Goal: Information Seeking & Learning: Learn about a topic

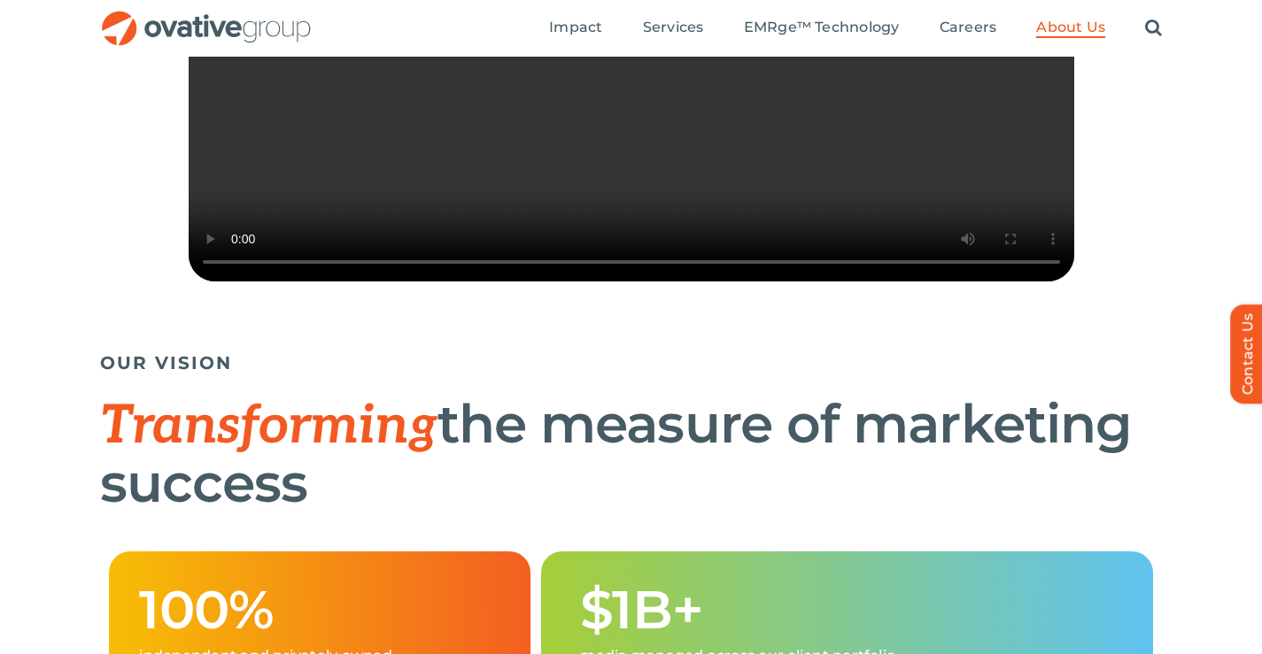
scroll to position [549, 0]
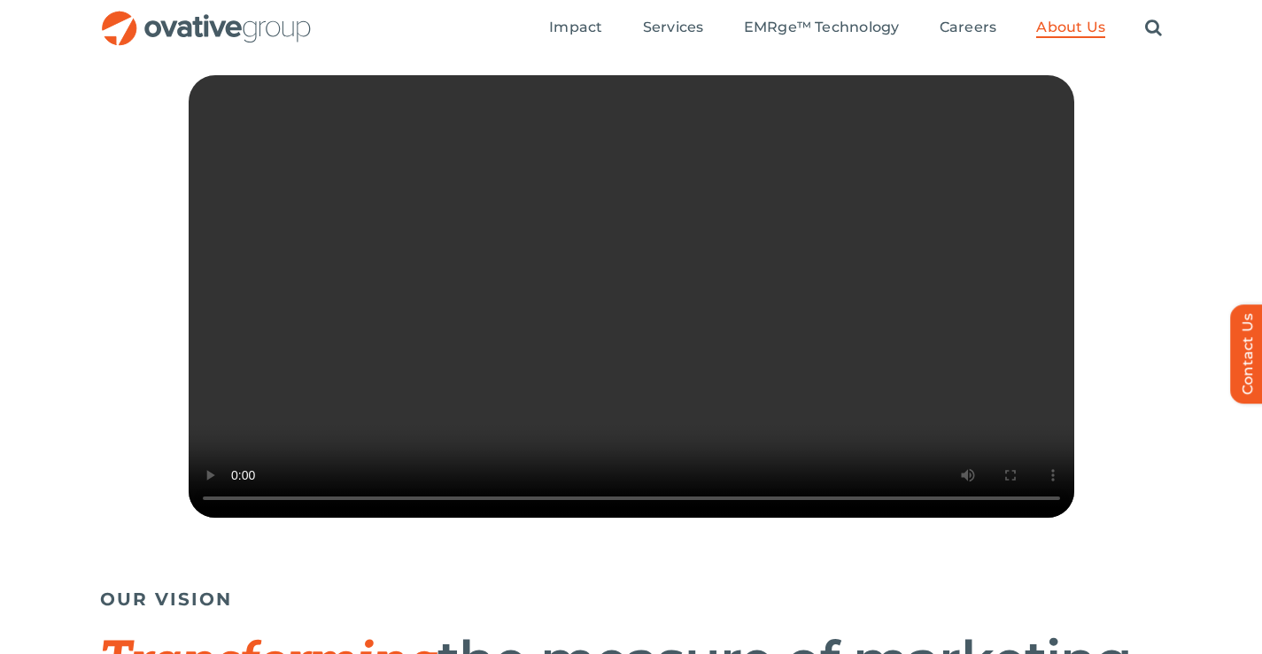
click at [296, 289] on video "Sorry, your browser doesn't support embedded videos." at bounding box center [632, 296] width 886 height 443
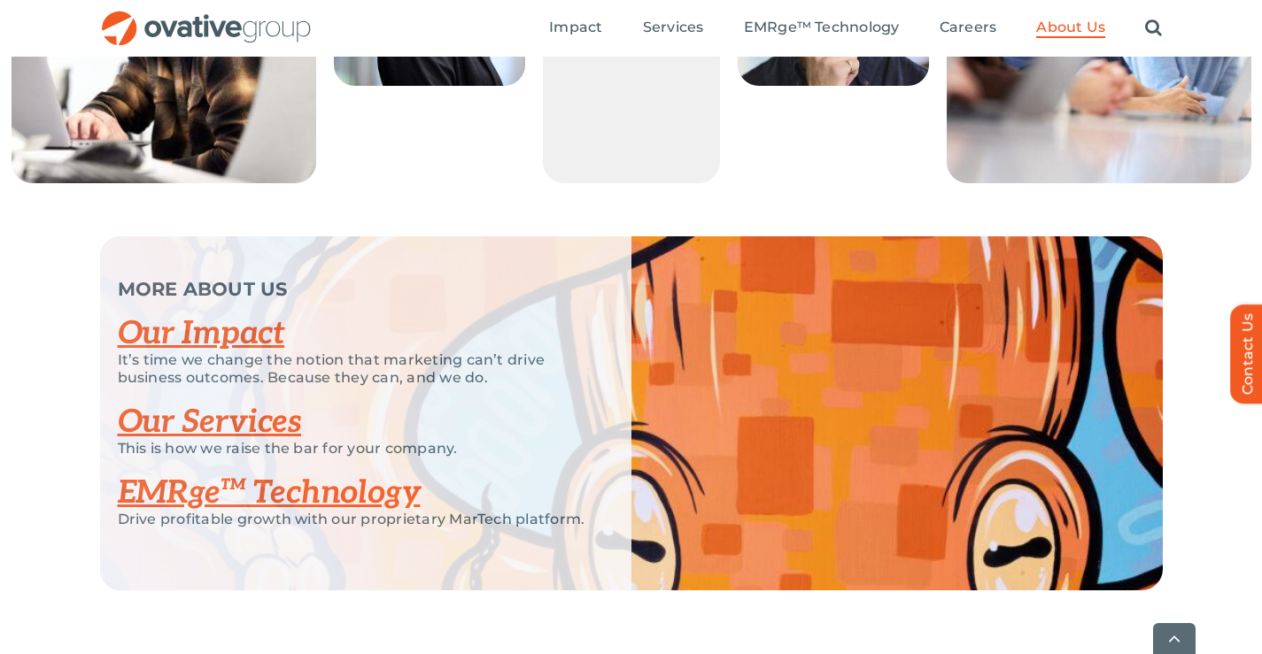
scroll to position [3901, 0]
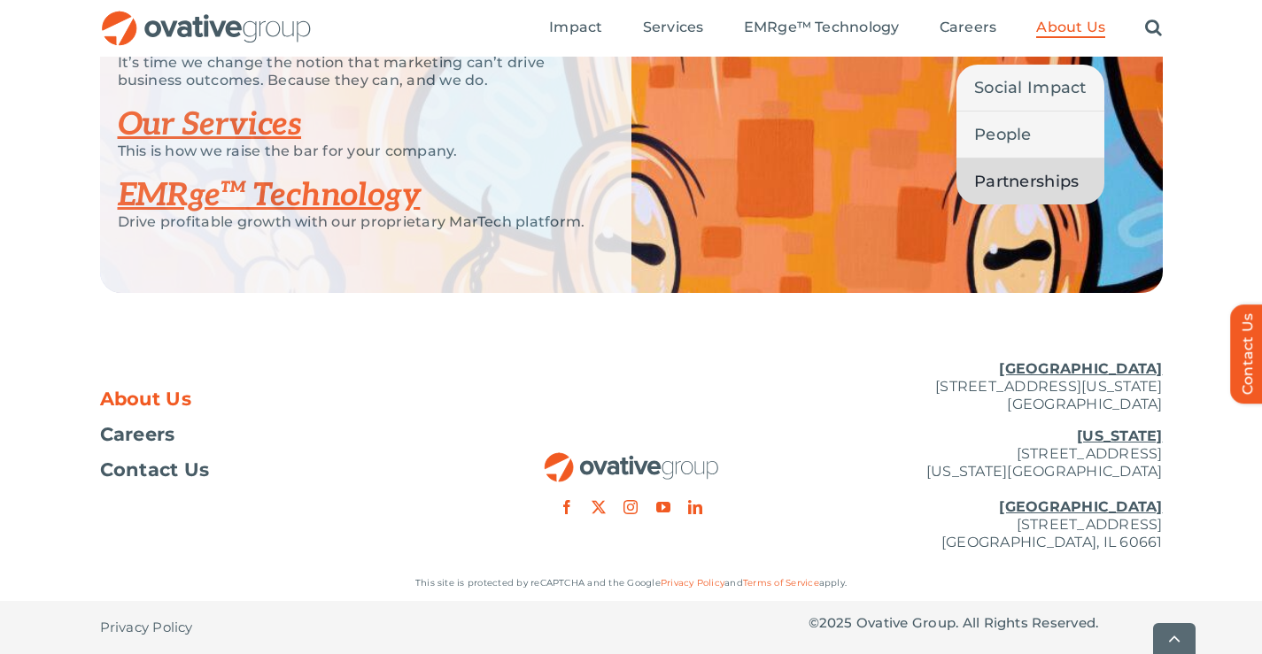
click at [1057, 193] on span "Partnerships" at bounding box center [1026, 181] width 104 height 25
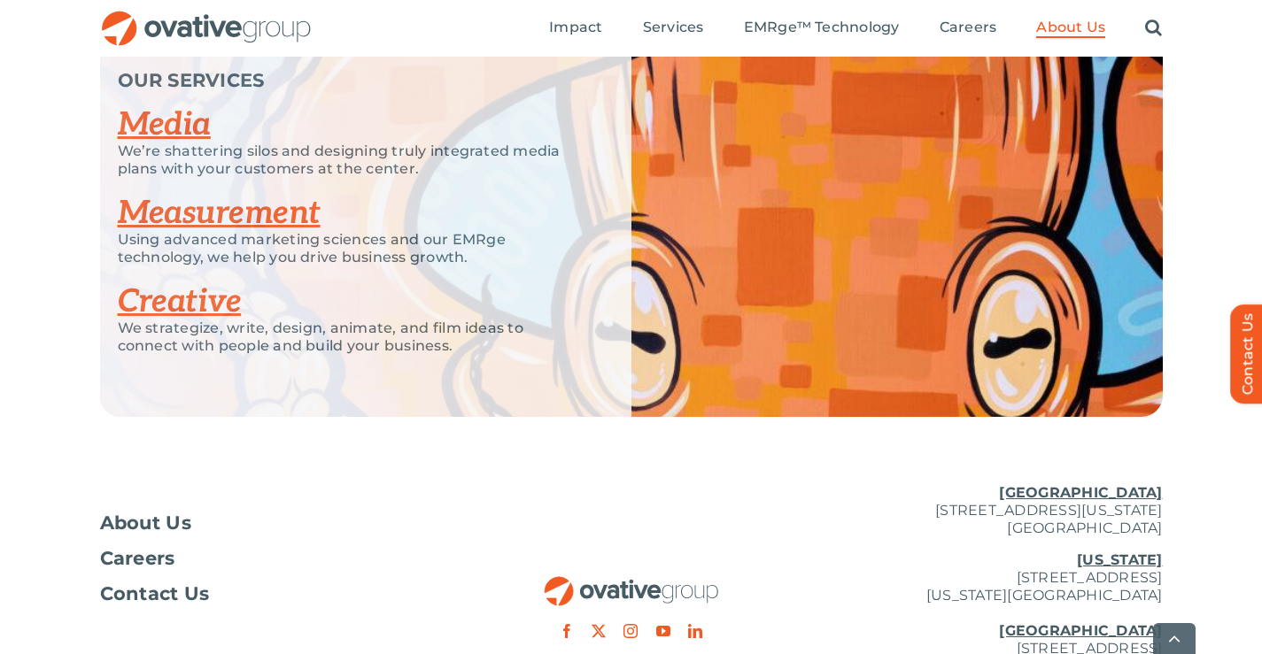
scroll to position [3991, 0]
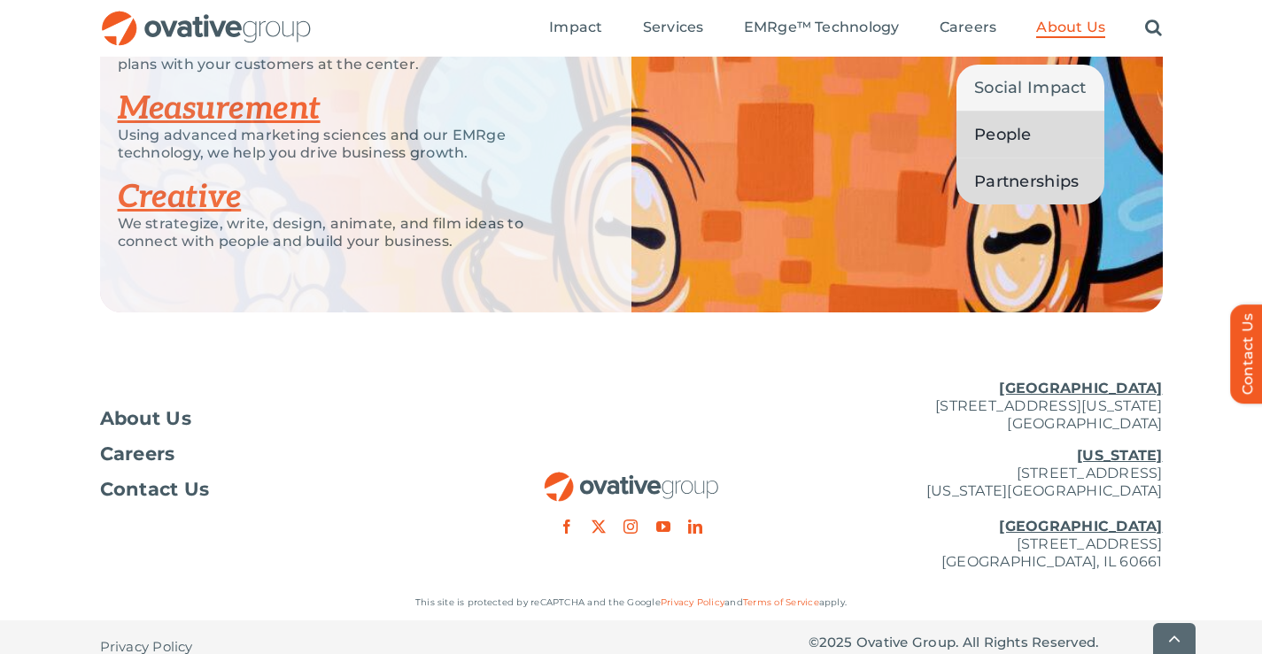
click at [1042, 134] on link "People" at bounding box center [1030, 135] width 148 height 46
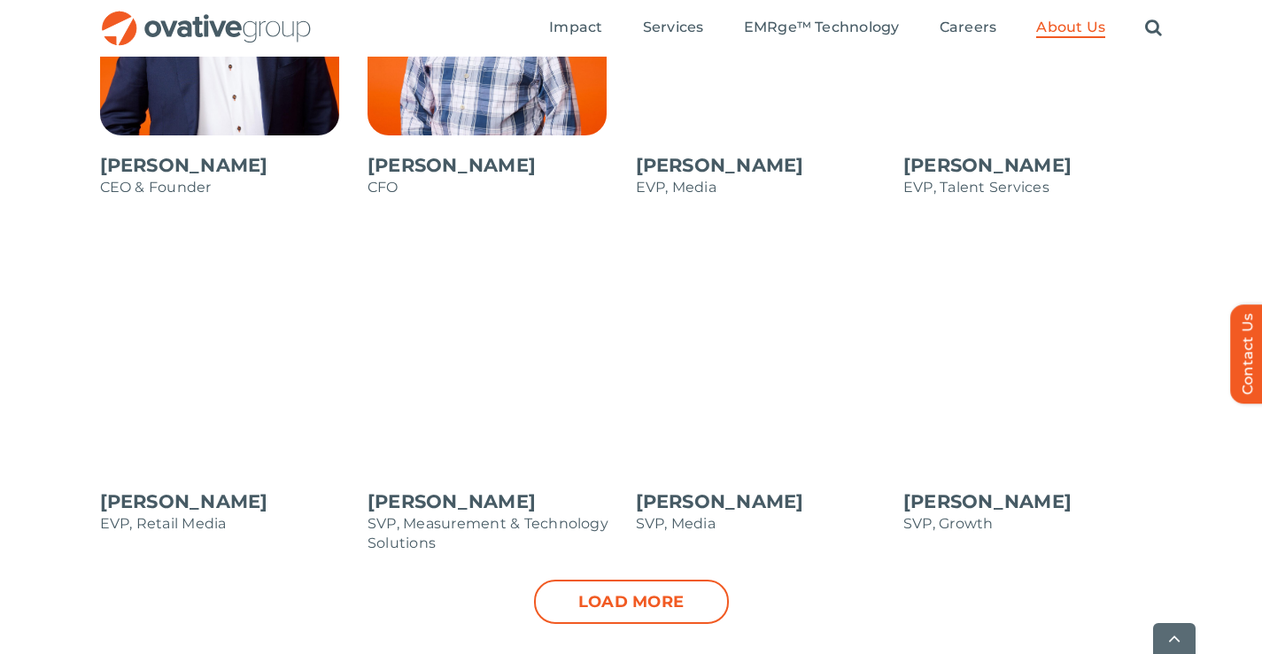
scroll to position [1728, 0]
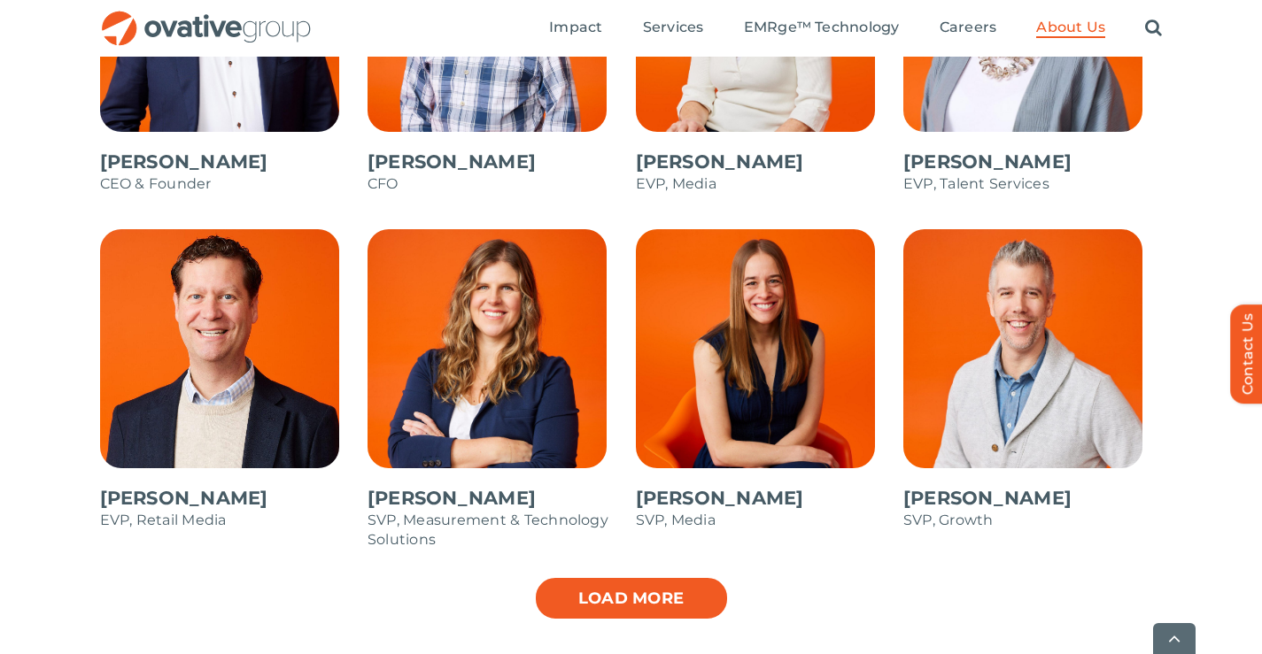
click at [663, 610] on link "Load more" at bounding box center [631, 599] width 195 height 44
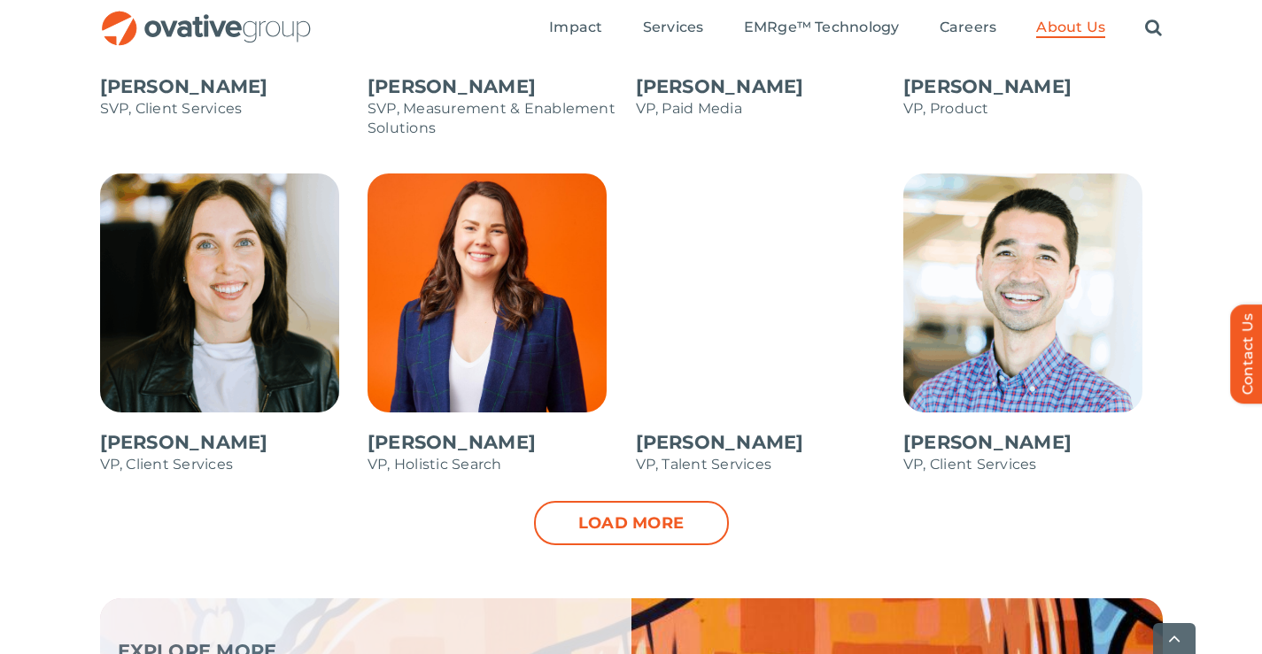
scroll to position [2560, 0]
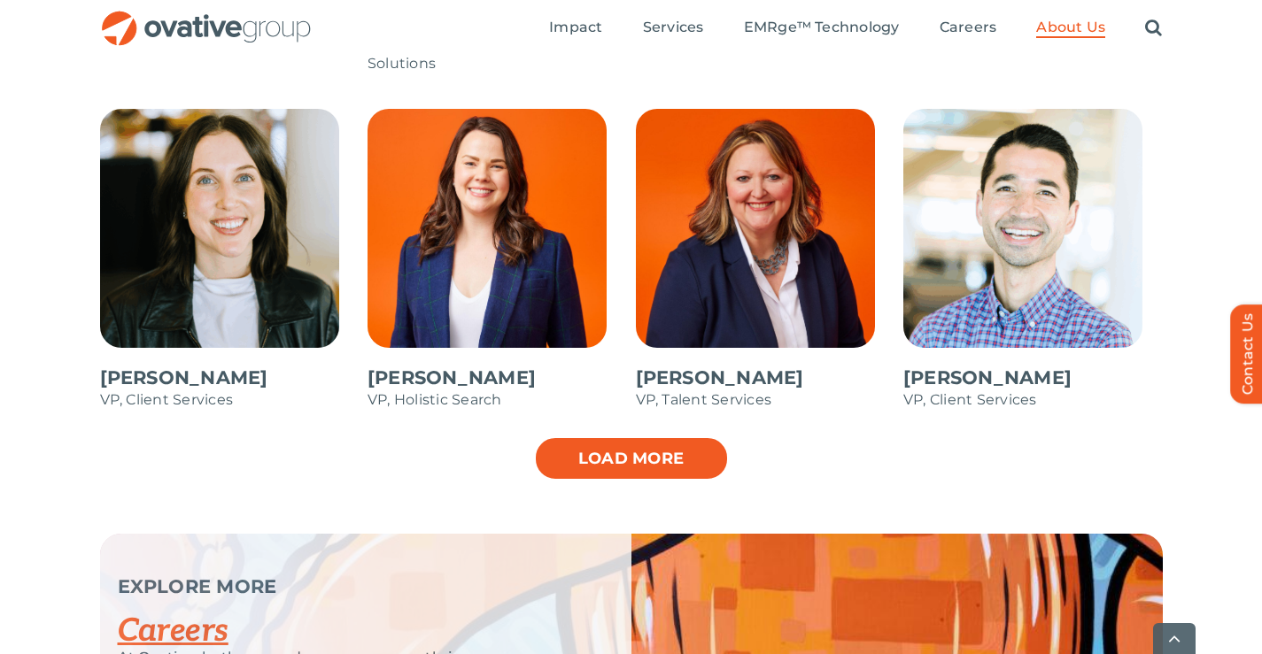
click at [655, 475] on link "Load more" at bounding box center [631, 459] width 195 height 44
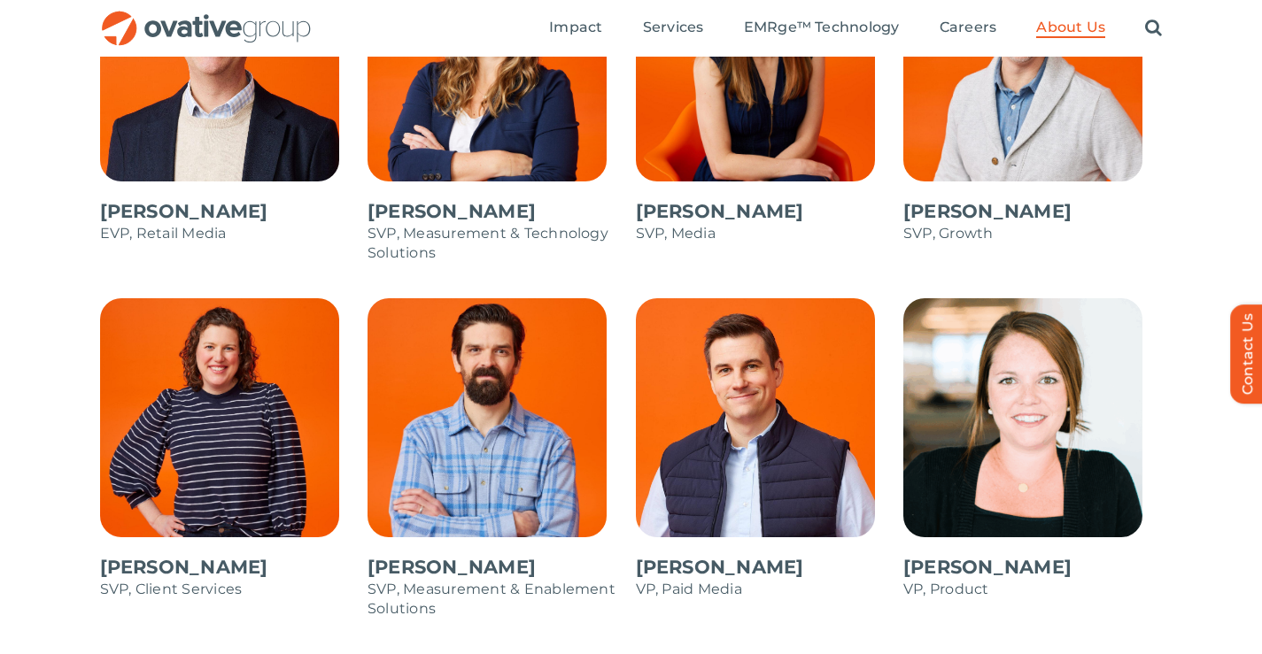
scroll to position [1651, 0]
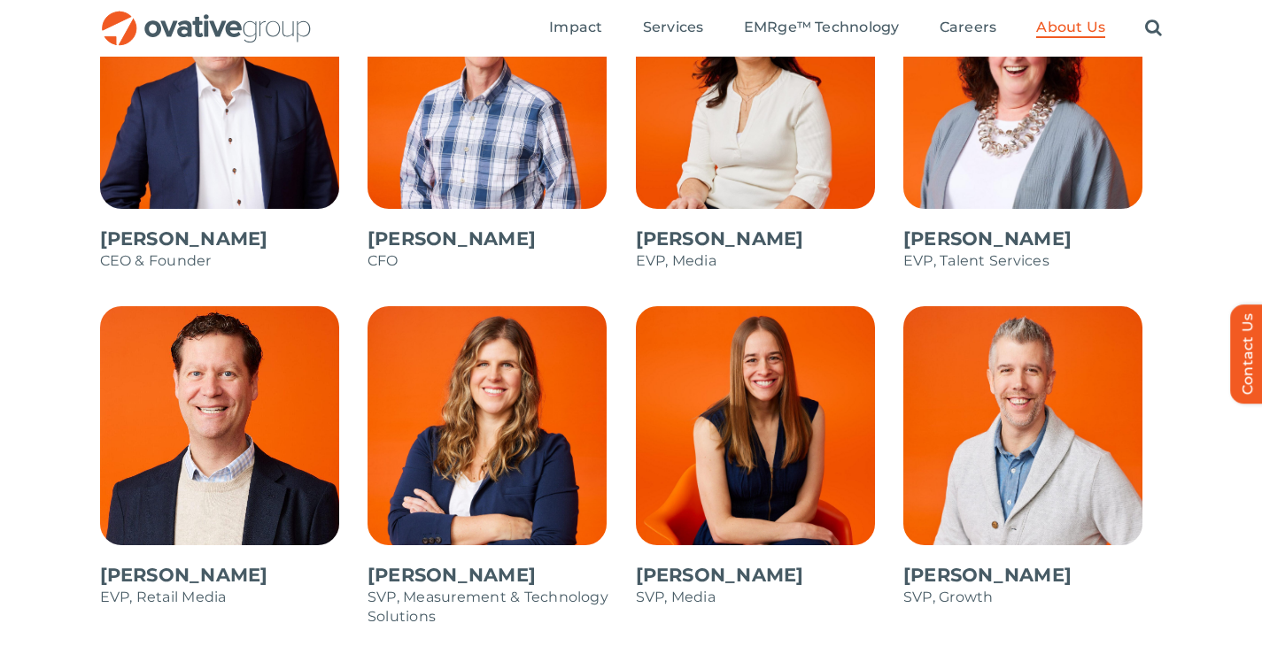
click at [583, 43] on ul "Impact Expert Insights Case Studies Awards & Press Services Media Measurement C…" at bounding box center [855, 28] width 613 height 57
click at [583, 41] on ul "Impact Expert Insights Case Studies Awards & Press Services Media Measurement C…" at bounding box center [855, 28] width 613 height 57
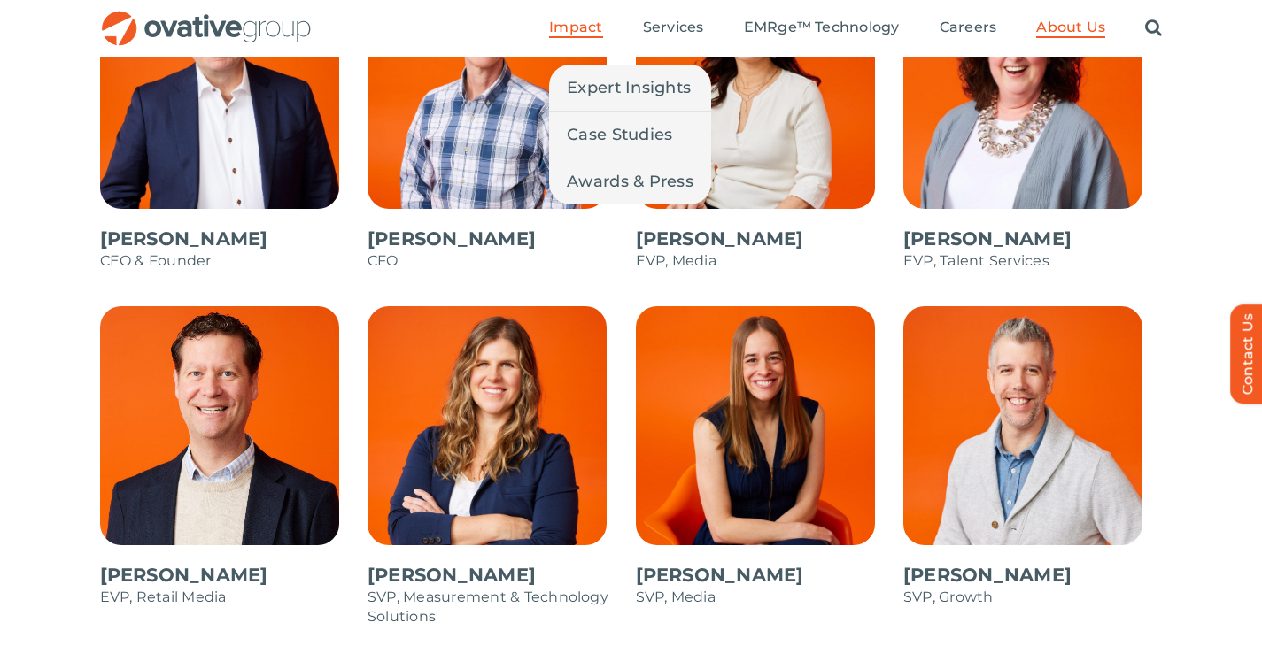
click at [583, 24] on span "Impact" at bounding box center [575, 28] width 53 height 18
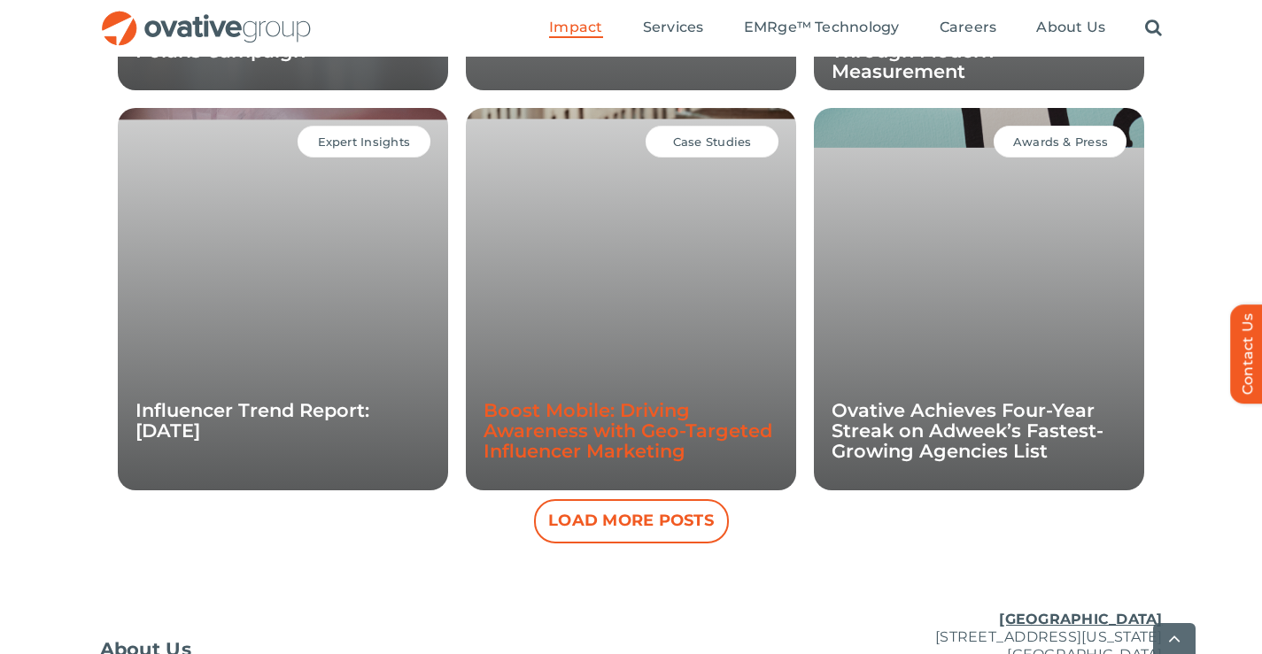
scroll to position [1941, 0]
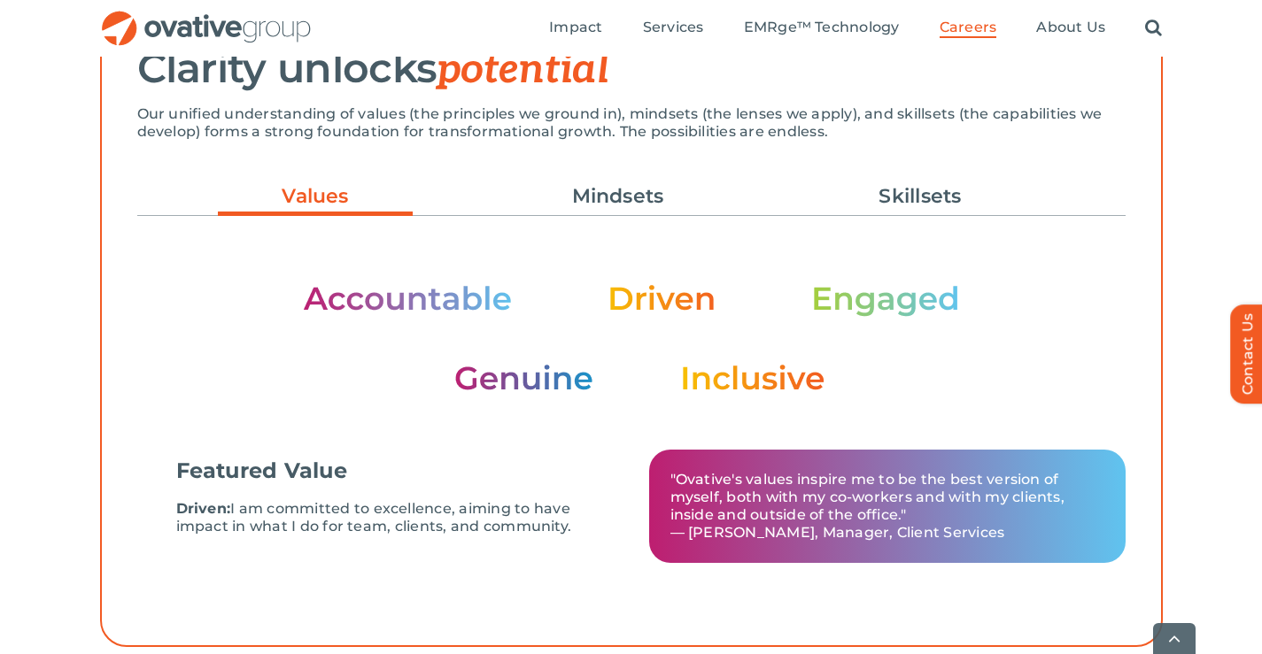
scroll to position [549, 0]
click at [611, 205] on link "Mindsets" at bounding box center [618, 196] width 195 height 30
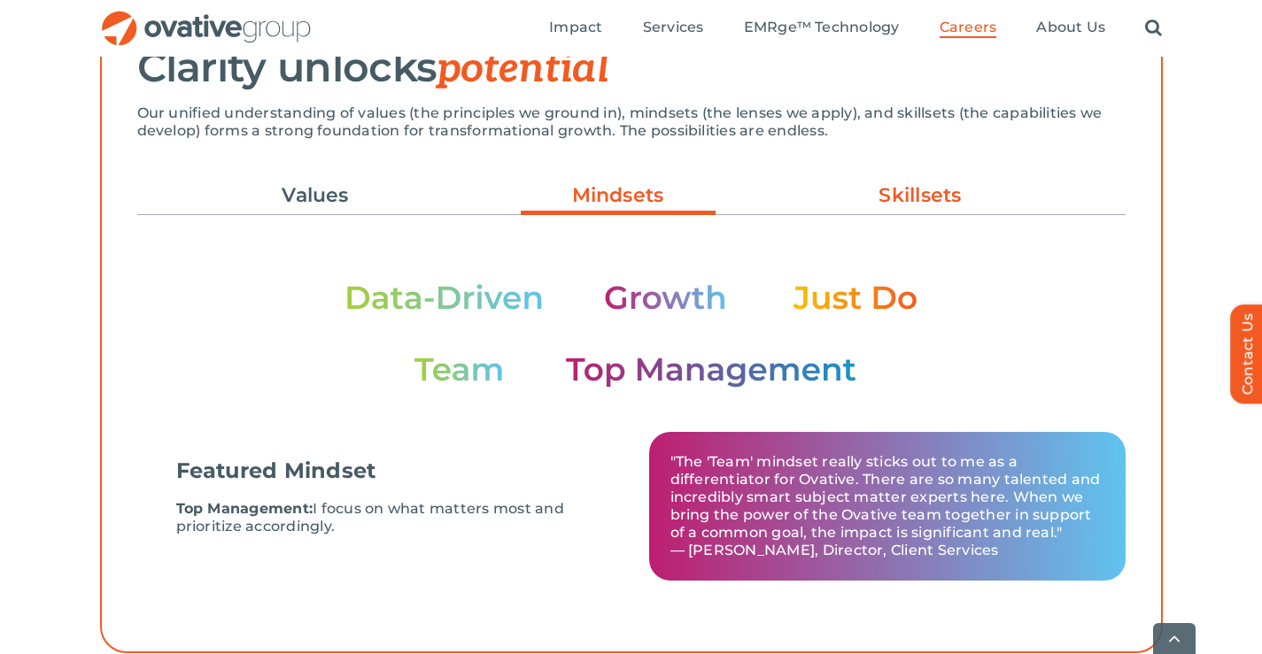
click at [901, 195] on link "Skillsets" at bounding box center [920, 196] width 195 height 30
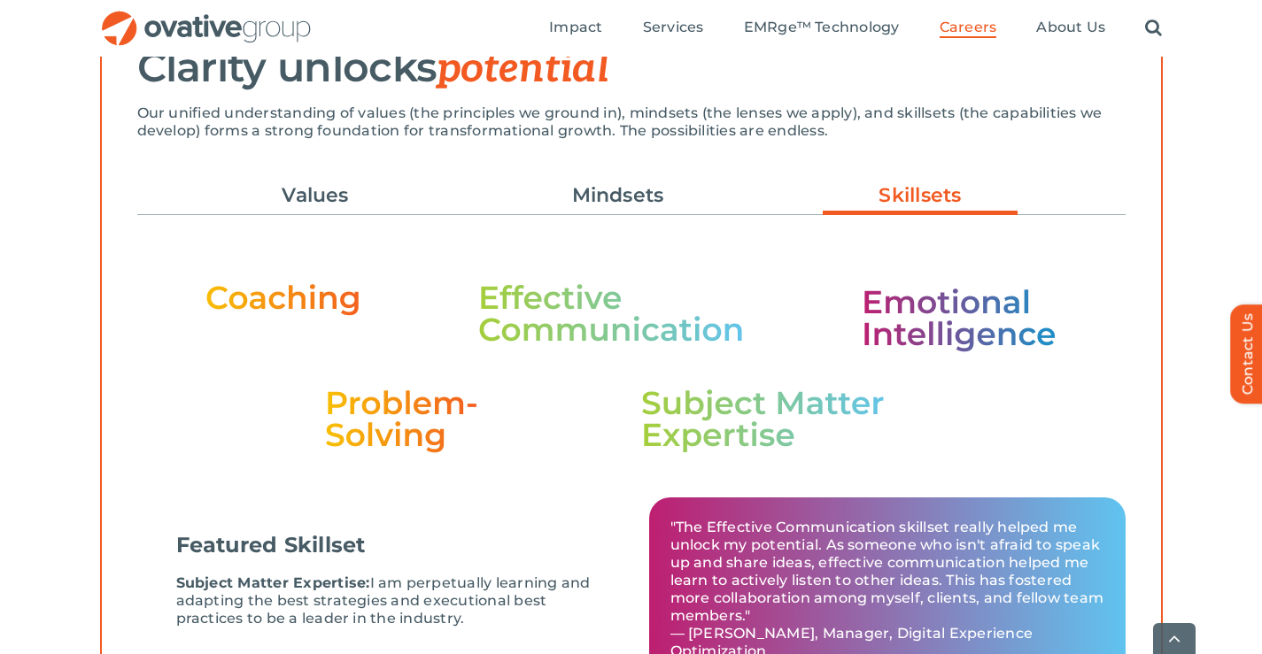
click at [608, 212] on ul "Values Mindsets Skillsets" at bounding box center [631, 196] width 988 height 48
click at [601, 206] on link "Mindsets" at bounding box center [618, 196] width 195 height 30
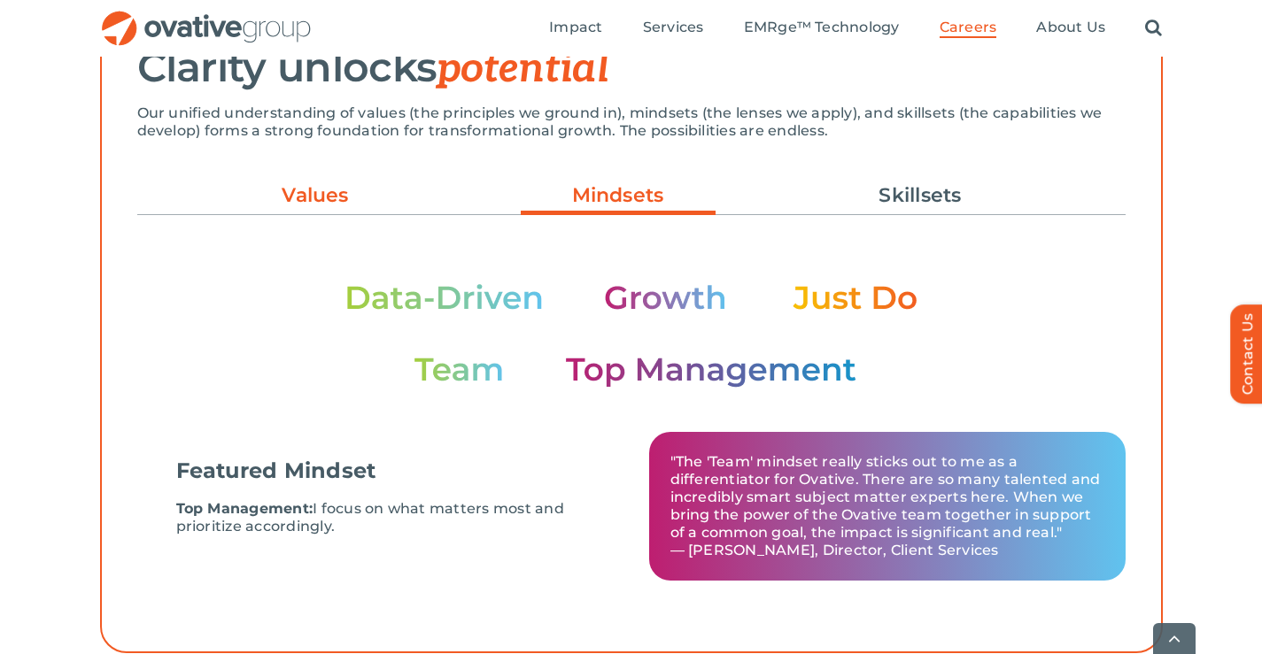
click at [291, 200] on link "Values" at bounding box center [315, 196] width 195 height 30
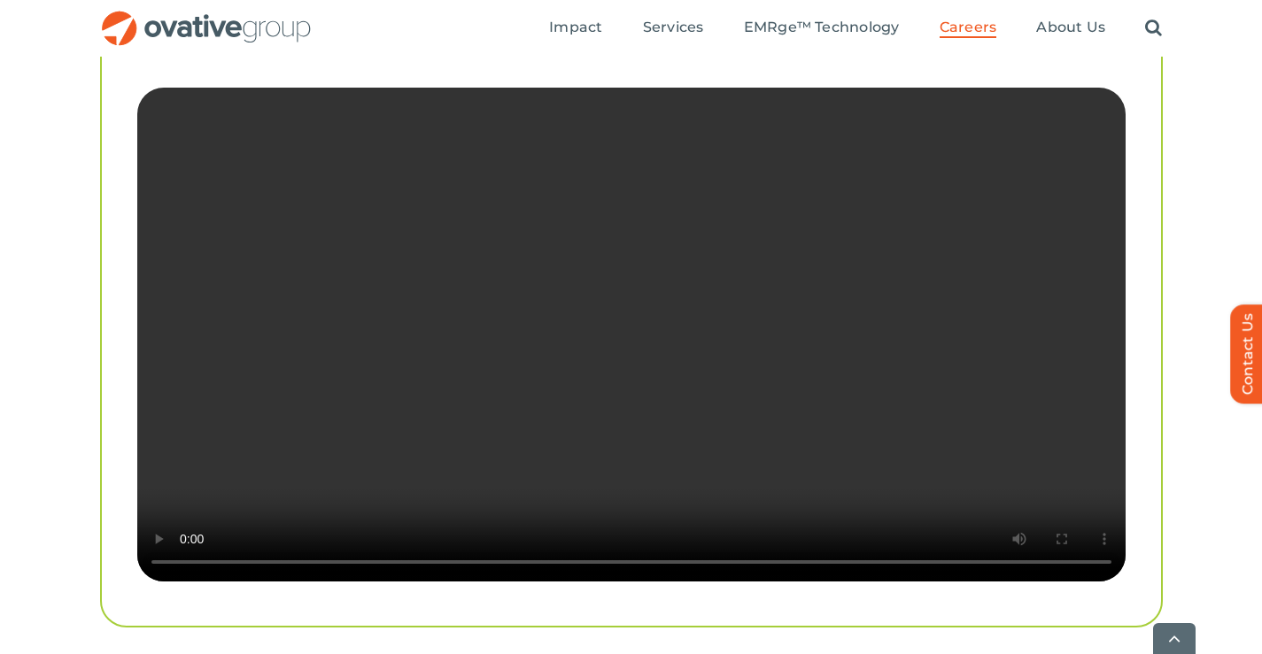
scroll to position [3464, 0]
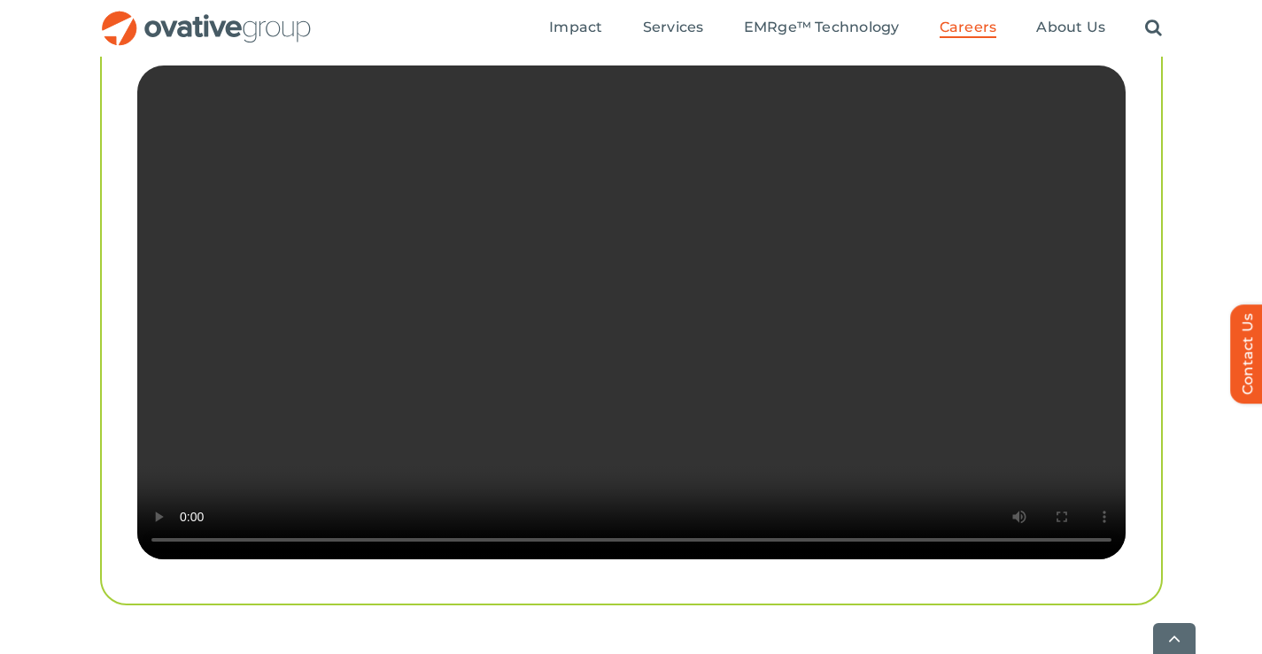
click at [735, 321] on video "Sorry, your browser doesn't support embedded videos." at bounding box center [631, 313] width 988 height 494
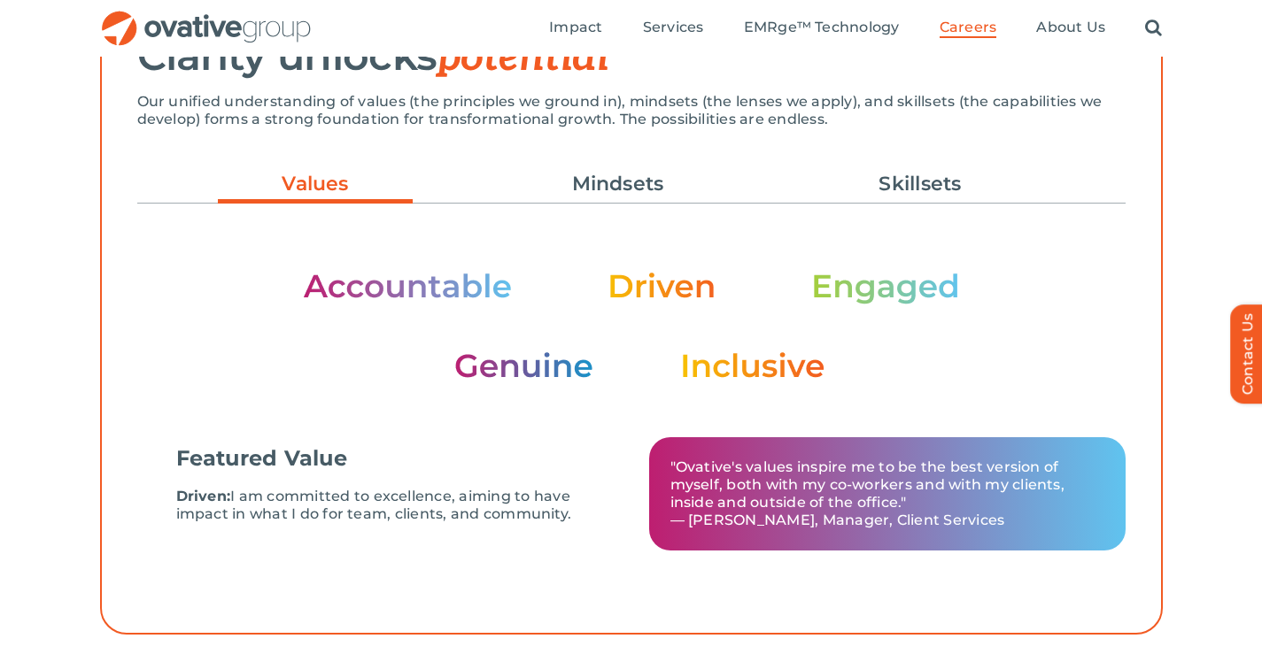
scroll to position [545, 0]
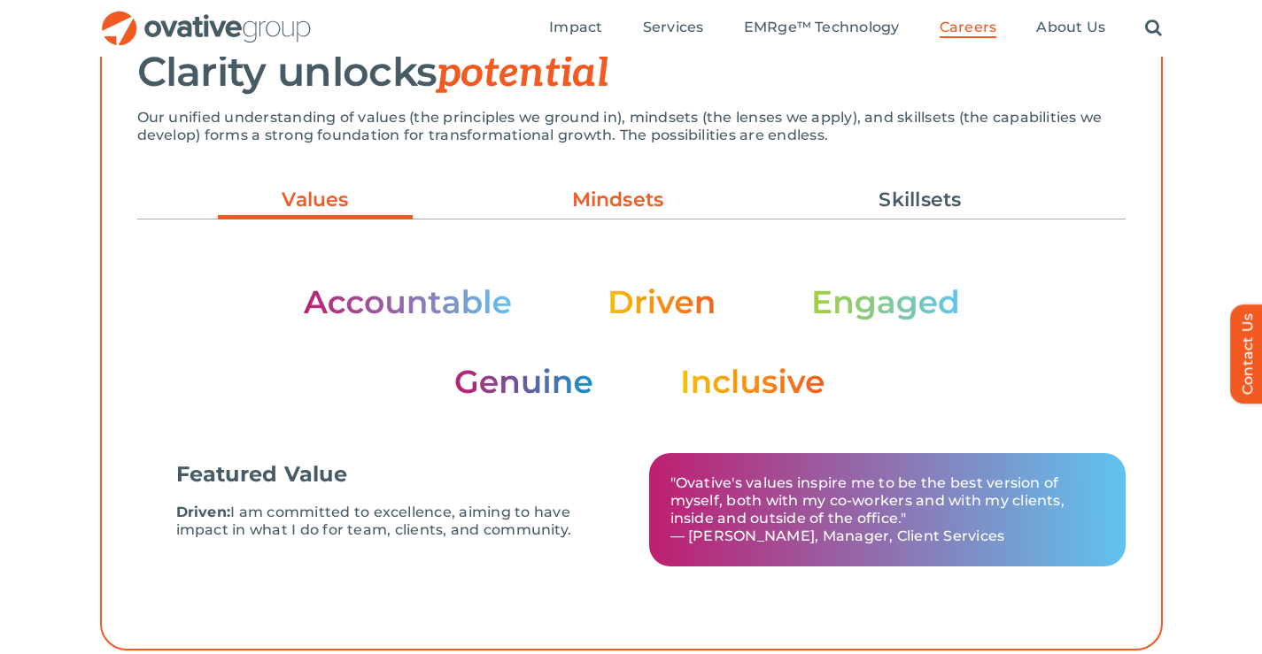
click at [611, 208] on link "Mindsets" at bounding box center [618, 200] width 195 height 30
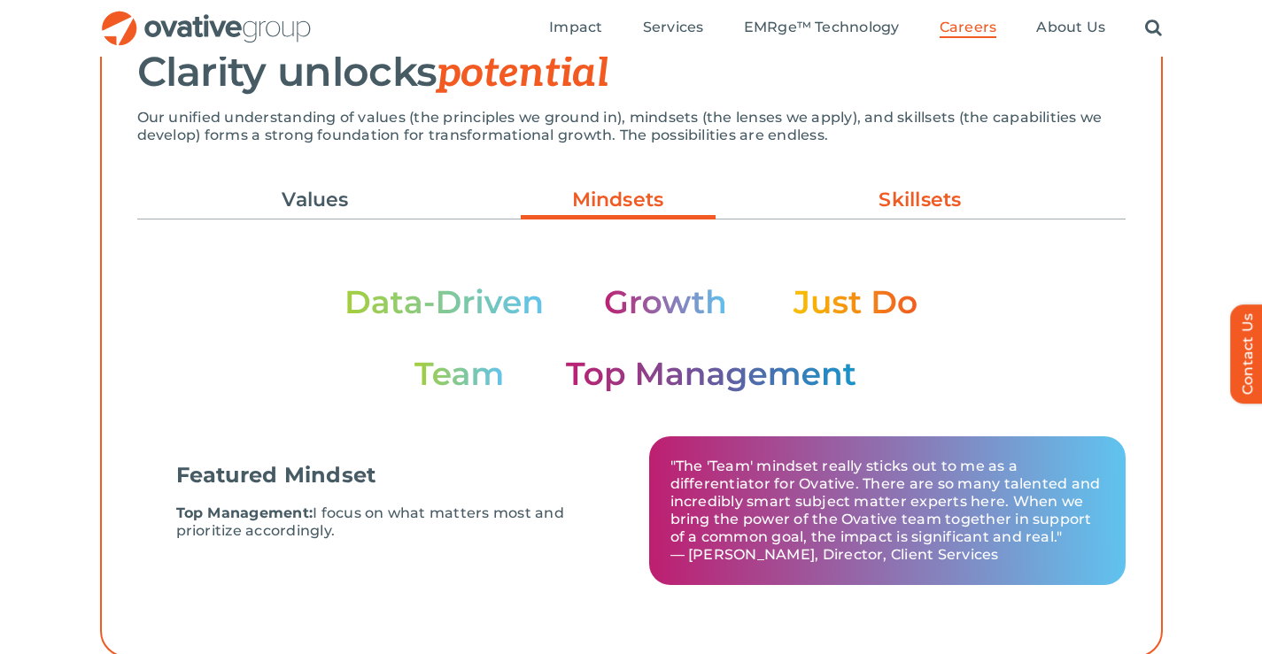
click at [874, 191] on link "Skillsets" at bounding box center [920, 200] width 195 height 30
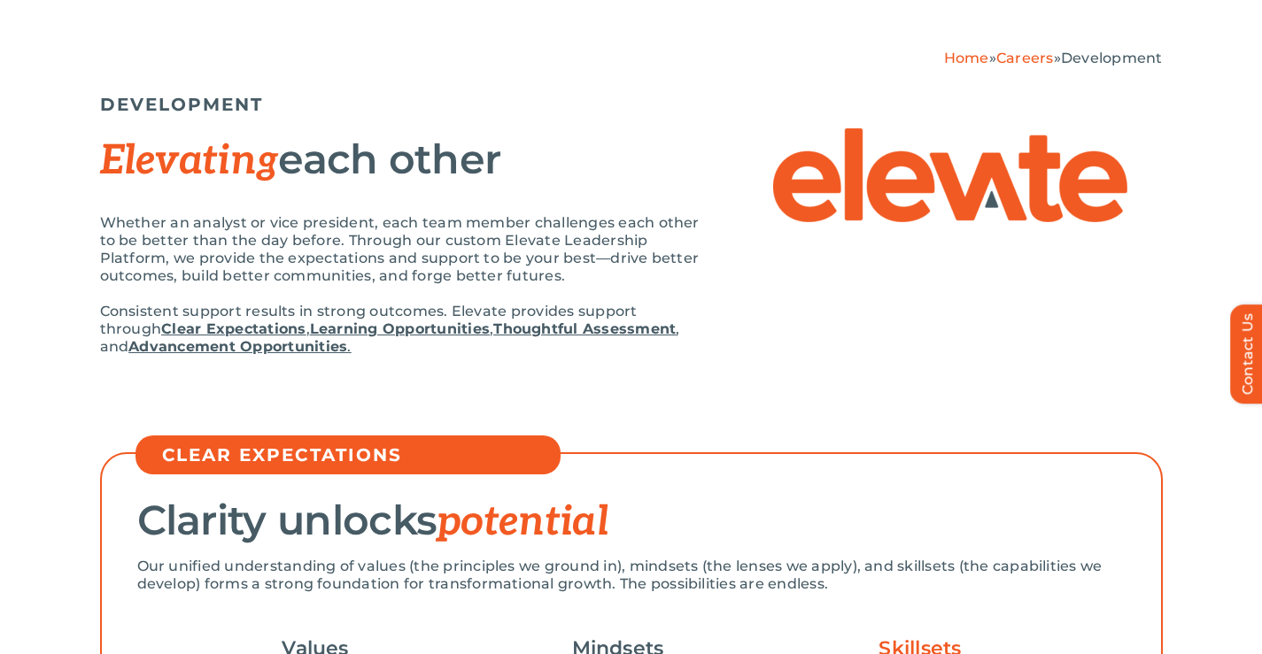
scroll to position [172, 0]
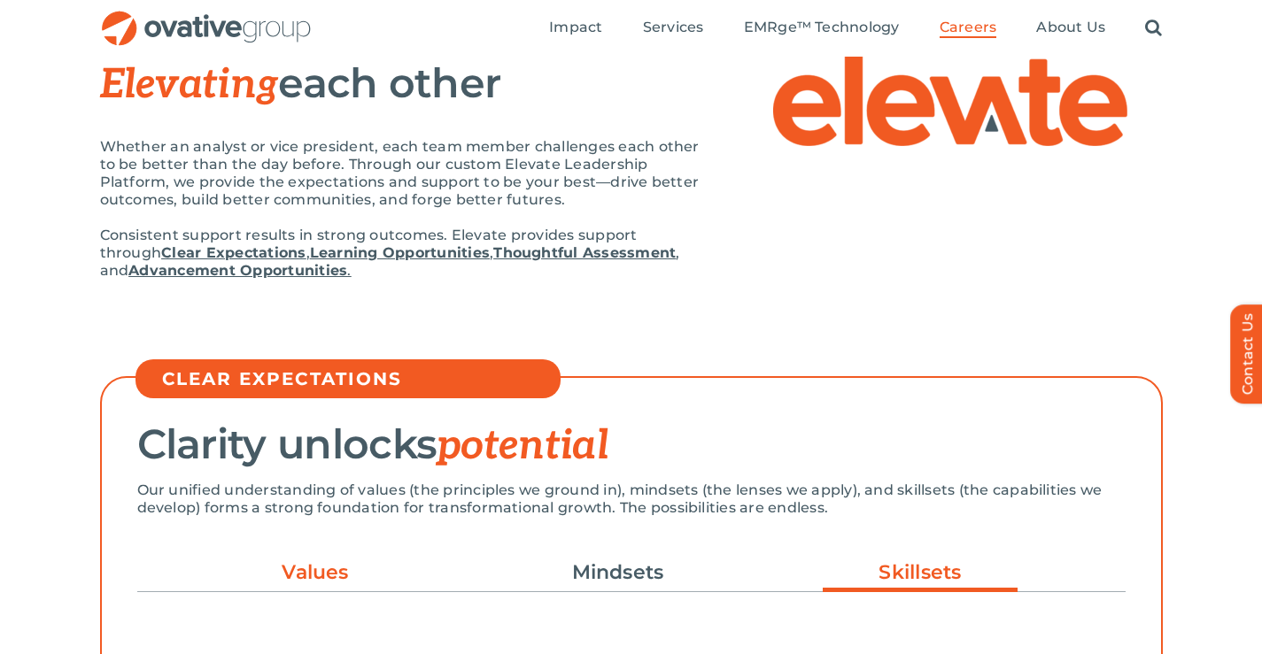
click at [329, 565] on link "Values" at bounding box center [315, 573] width 195 height 30
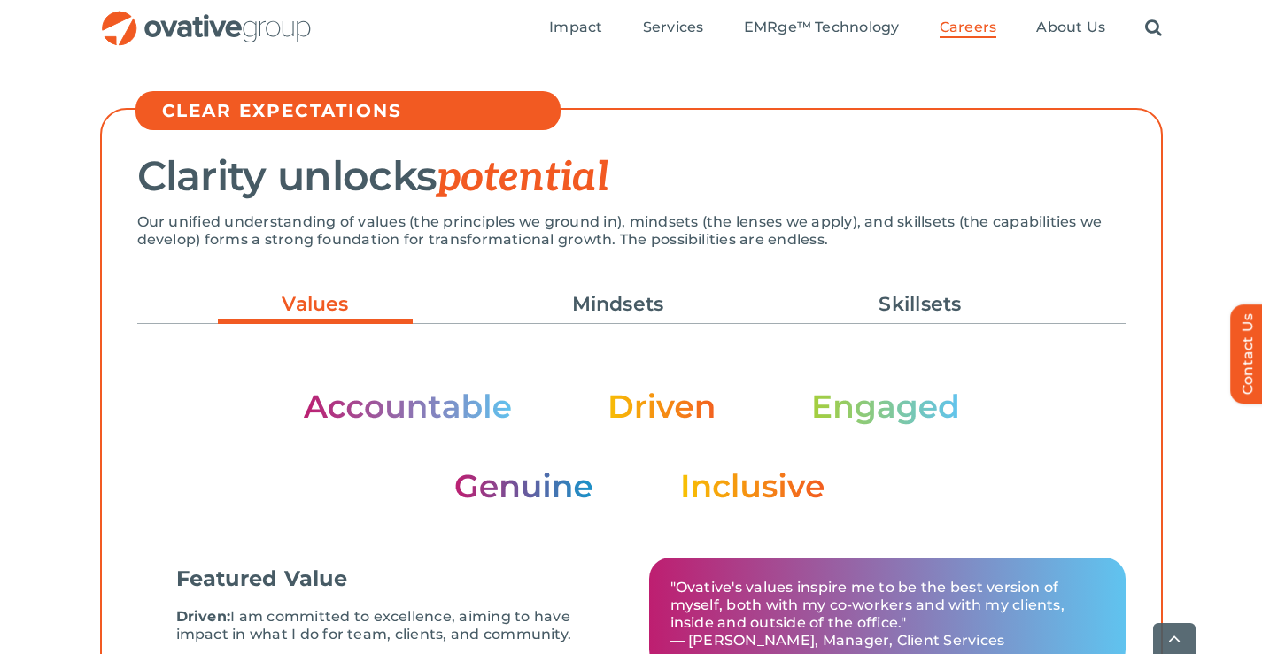
scroll to position [507, 0]
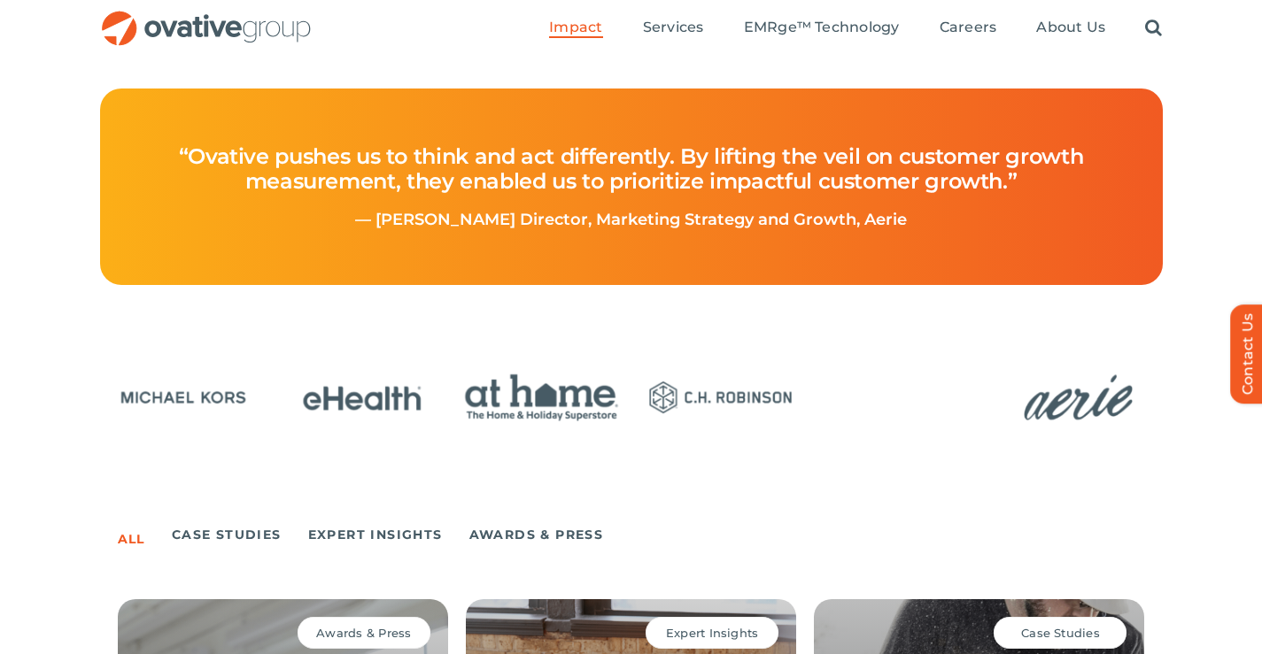
scroll to position [794, 0]
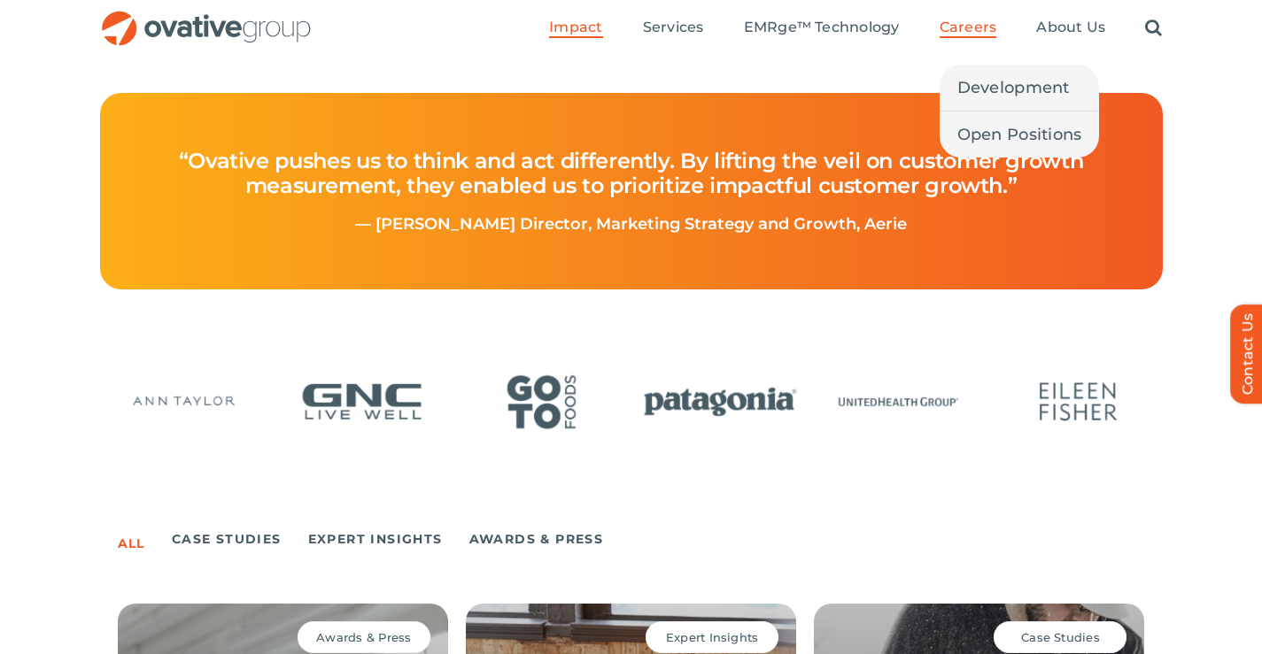
click at [982, 27] on span "Careers" at bounding box center [969, 28] width 58 height 18
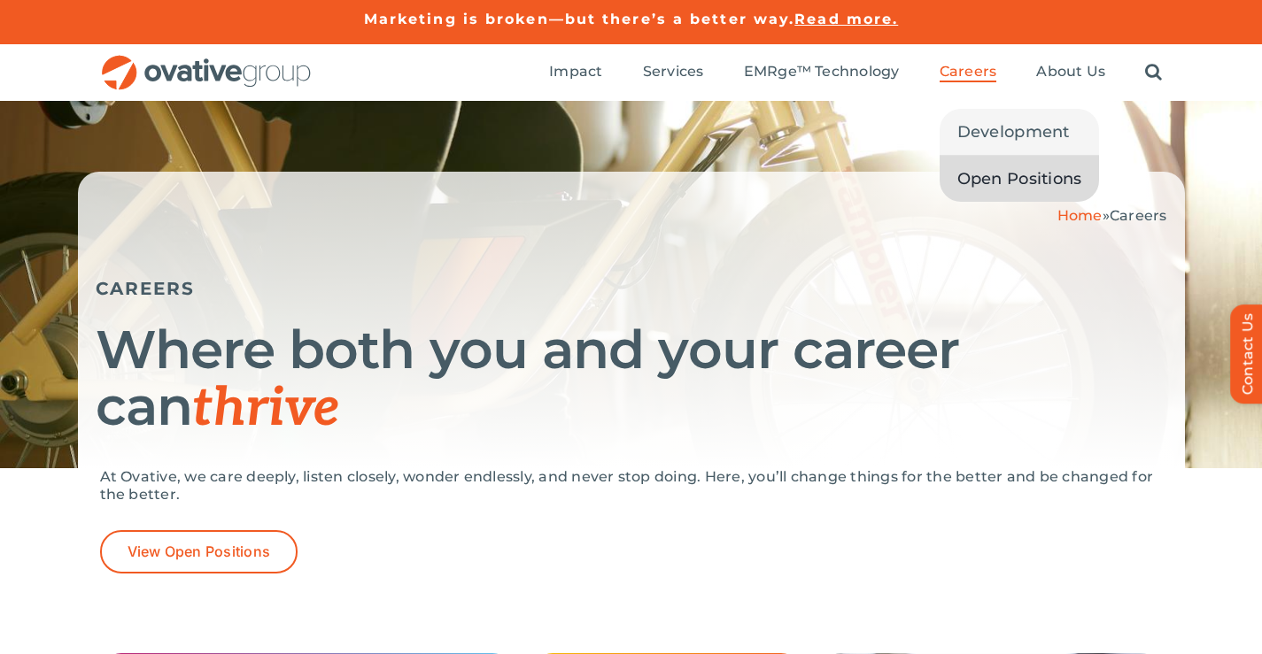
click at [1005, 191] on link "Open Positions" at bounding box center [1020, 179] width 160 height 46
